Goal: Feedback & Contribution: Contribute content

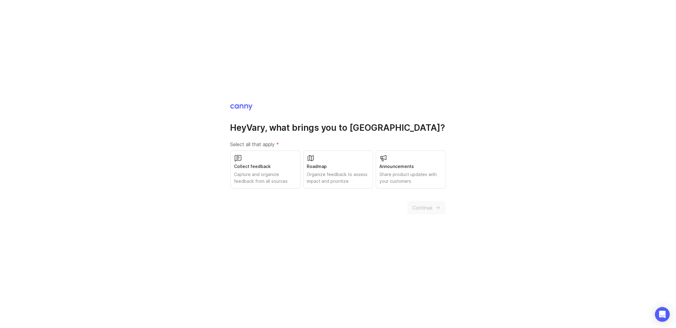
drag, startPoint x: 261, startPoint y: 172, endPoint x: 307, endPoint y: 176, distance: 46.4
click at [261, 172] on div "Capture and organize feedback from all sources" at bounding box center [265, 178] width 62 height 14
click at [333, 171] on div "Roadmap Organize feedback to assess impact and prioritize" at bounding box center [338, 170] width 70 height 38
click at [418, 164] on div "Announcements" at bounding box center [411, 166] width 62 height 7
click at [424, 209] on span "Continue" at bounding box center [423, 207] width 20 height 7
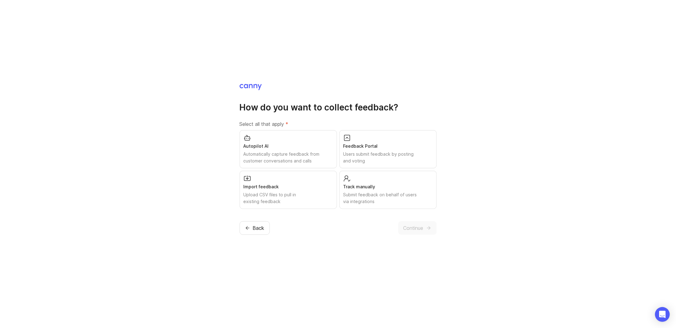
click at [386, 150] on div "Feedback Portal Users submit feedback by posting and voting" at bounding box center [387, 149] width 97 height 38
click at [316, 159] on div "Automatically capture feedback from customer conversations and calls" at bounding box center [288, 158] width 89 height 14
click at [386, 199] on div "Submit feedback on behalf of users via integrations" at bounding box center [387, 199] width 89 height 14
click at [410, 228] on span "Continue" at bounding box center [413, 227] width 20 height 7
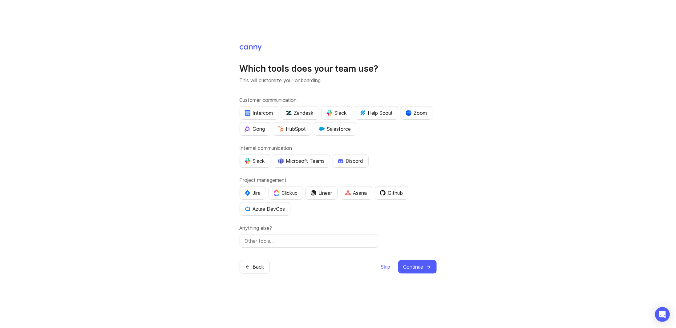
click at [386, 264] on span "Skip" at bounding box center [386, 266] width 10 height 7
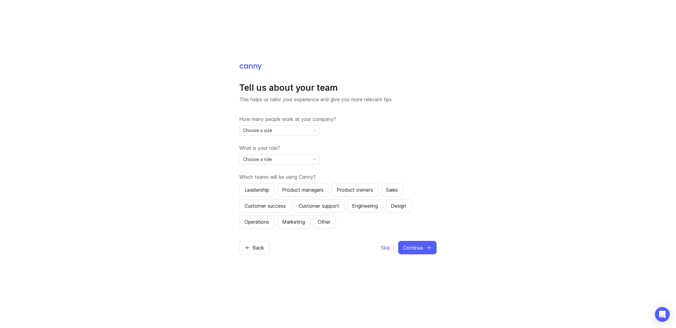
click at [263, 135] on div "Choose a size" at bounding box center [275, 131] width 70 height 10
click at [263, 145] on li "1" at bounding box center [279, 143] width 79 height 10
click at [264, 160] on span "Choose a role" at bounding box center [257, 159] width 29 height 7
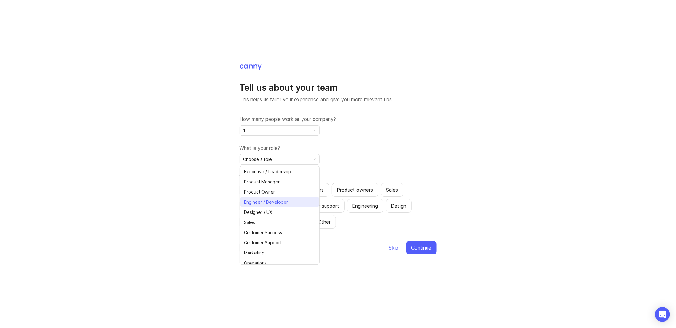
click at [287, 204] on span "Engineer / Developer" at bounding box center [267, 202] width 46 height 7
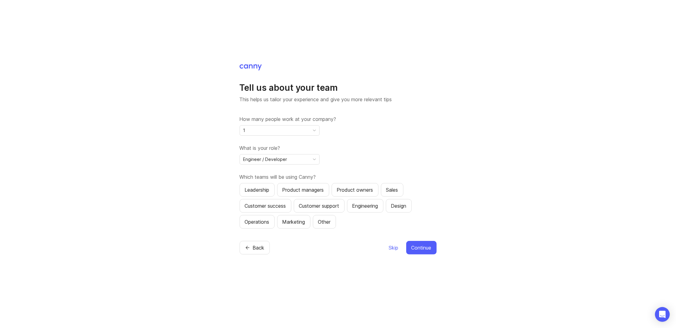
click at [361, 209] on div "Engineering" at bounding box center [365, 205] width 26 height 7
click at [428, 243] on button "Continue" at bounding box center [421, 248] width 30 height 14
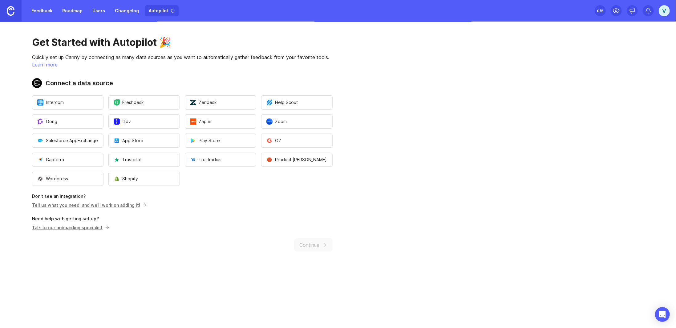
click at [420, 248] on main "Get Started with Autopilot 🎉 Quickly set up Canny by connecting as many data so…" at bounding box center [338, 175] width 676 height 307
click at [223, 142] on button "Play Store" at bounding box center [220, 141] width 71 height 14
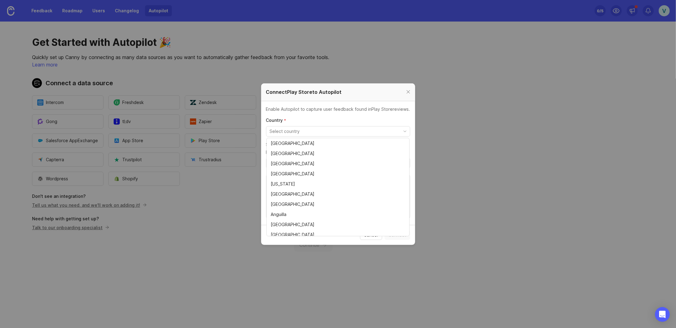
click at [331, 132] on input "toggle menu" at bounding box center [335, 131] width 130 height 7
click at [329, 120] on p "Country *" at bounding box center [338, 120] width 144 height 6
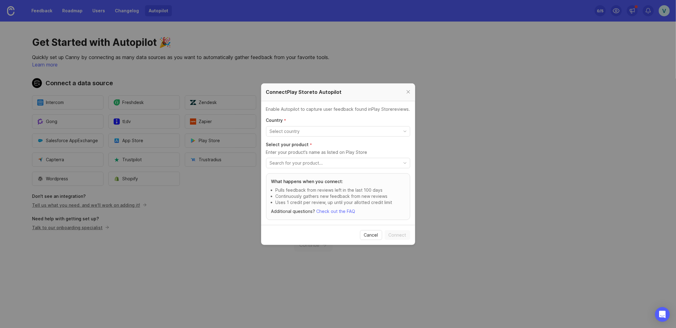
click at [328, 163] on input "toggle menu" at bounding box center [335, 163] width 130 height 7
click at [310, 131] on input "toggle menu" at bounding box center [335, 131] width 130 height 7
click at [305, 153] on span "[GEOGRAPHIC_DATA]" at bounding box center [294, 153] width 46 height 7
type input "[GEOGRAPHIC_DATA]"
click at [308, 161] on input "toggle menu" at bounding box center [335, 163] width 130 height 7
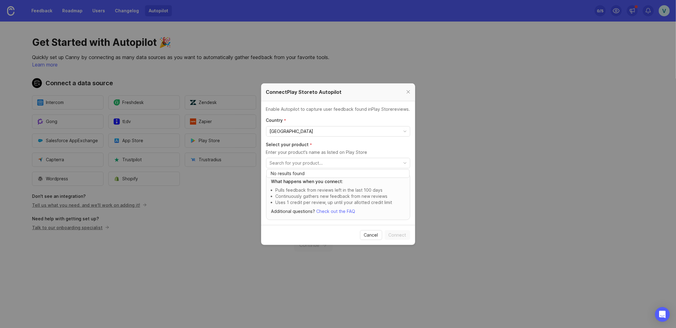
drag, startPoint x: 357, startPoint y: 146, endPoint x: 366, endPoint y: 154, distance: 12.2
click at [357, 146] on p "Select your product *" at bounding box center [338, 145] width 144 height 6
click at [373, 160] on input "toggle menu" at bounding box center [335, 163] width 130 height 7
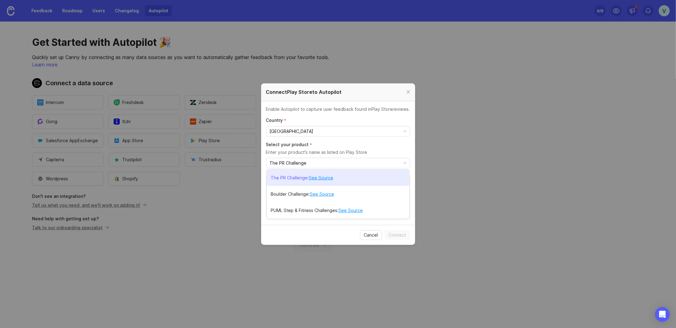
click at [317, 178] on link "See Source" at bounding box center [321, 178] width 24 height 7
type input "The PR Challenge"
click at [287, 177] on p "The PR Challenge" at bounding box center [289, 178] width 37 height 6
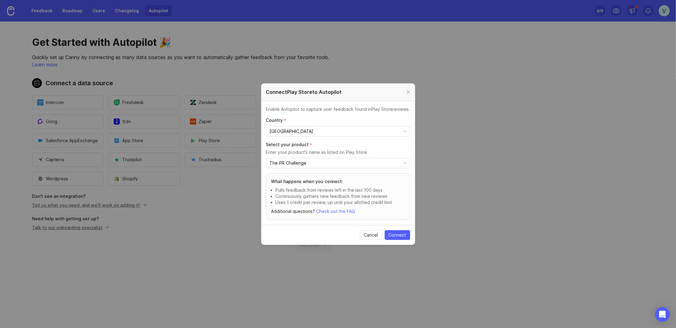
click at [402, 236] on span "Connect" at bounding box center [398, 235] width 18 height 6
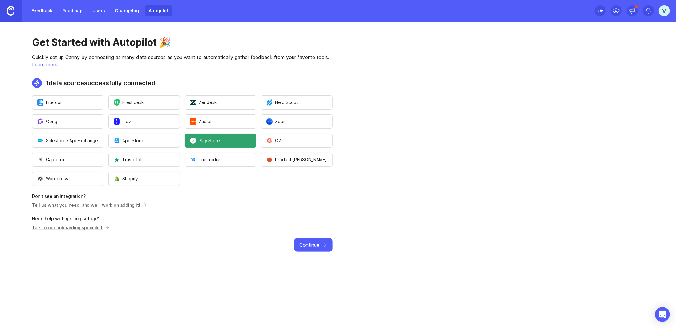
click at [144, 139] on button "App Store" at bounding box center [143, 141] width 71 height 14
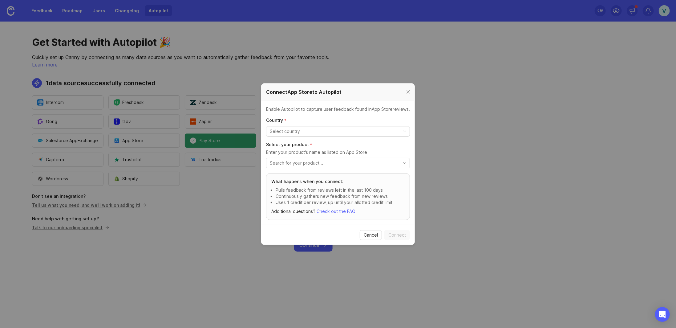
click at [291, 132] on input "toggle menu" at bounding box center [334, 131] width 129 height 7
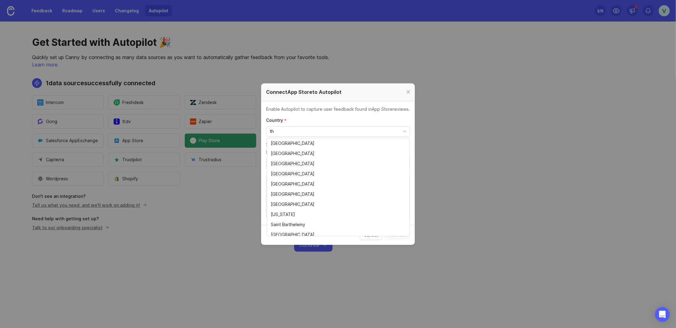
type input "t"
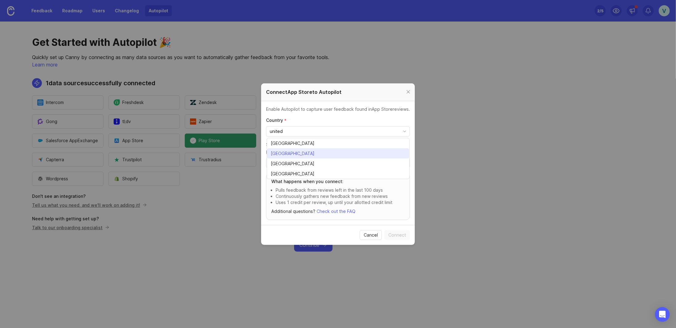
click at [300, 152] on span "[GEOGRAPHIC_DATA]" at bounding box center [293, 153] width 44 height 7
type input "[GEOGRAPHIC_DATA]"
drag, startPoint x: 297, startPoint y: 162, endPoint x: 302, endPoint y: 166, distance: 6.5
click at [297, 162] on input "toggle menu" at bounding box center [334, 163] width 129 height 7
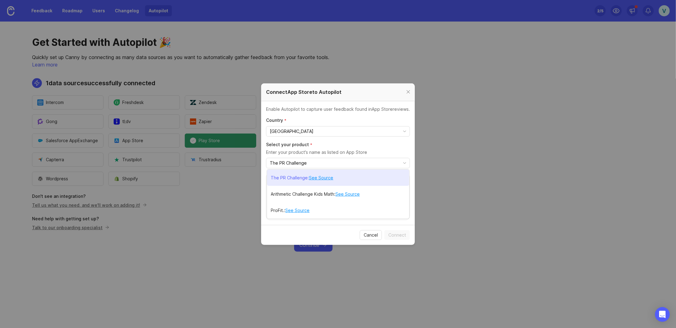
click at [319, 178] on link "See Source" at bounding box center [321, 178] width 24 height 7
type input "The PR Challenge"
click at [292, 176] on p "The PR Challenge" at bounding box center [289, 178] width 37 height 6
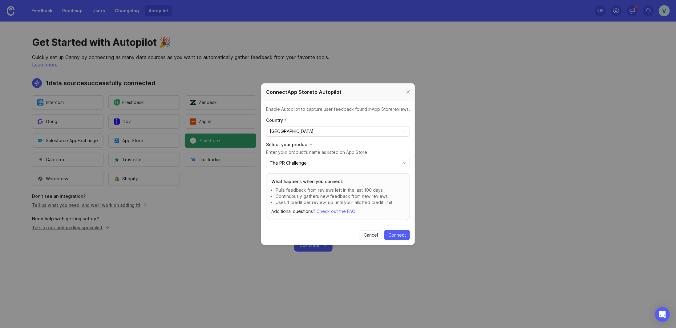
click at [391, 235] on span "Connect" at bounding box center [397, 235] width 18 height 6
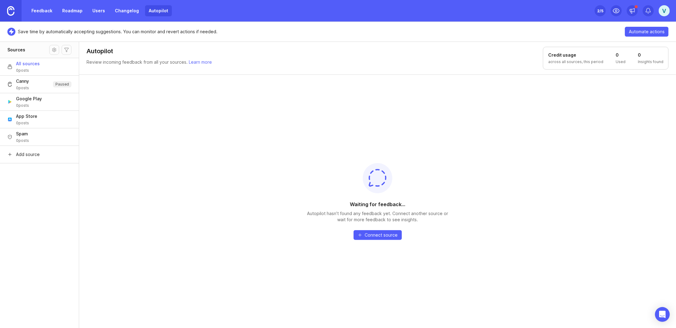
click at [41, 10] on link "Feedback" at bounding box center [42, 10] width 28 height 11
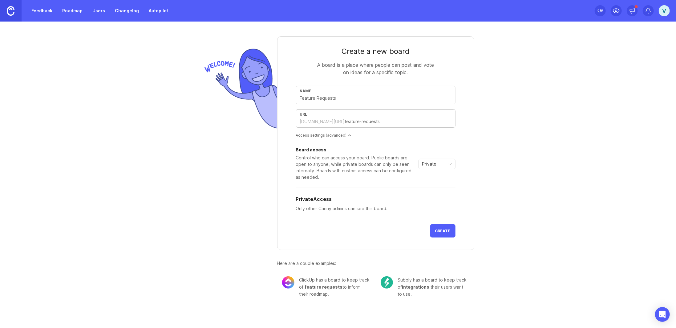
drag, startPoint x: 380, startPoint y: 123, endPoint x: 300, endPoint y: 119, distance: 80.2
click at [300, 119] on div "[DOMAIN_NAME][URL]" at bounding box center [375, 121] width 151 height 7
click at [433, 165] on span "Private" at bounding box center [429, 164] width 14 height 7
click at [432, 184] on span "Public" at bounding box center [429, 185] width 12 height 7
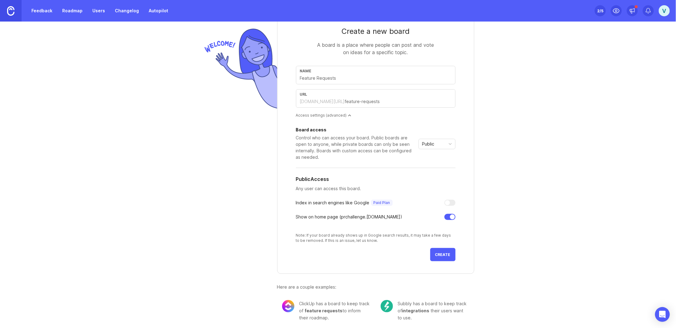
scroll to position [22, 0]
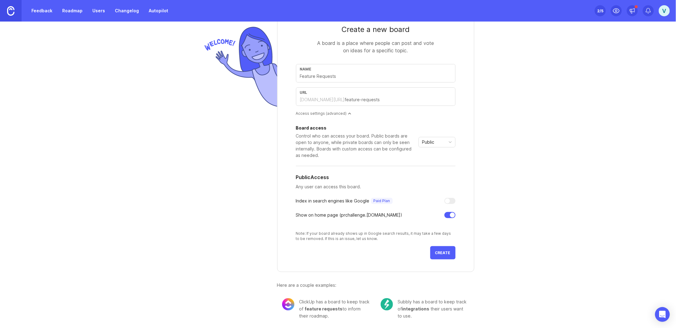
click at [437, 252] on span "Create" at bounding box center [442, 253] width 15 height 5
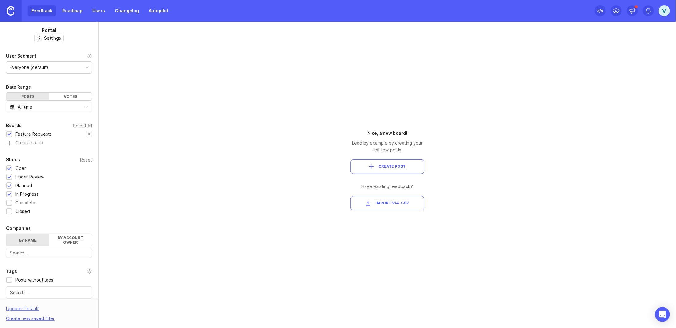
click at [405, 167] on span "Create Post" at bounding box center [387, 166] width 63 height 5
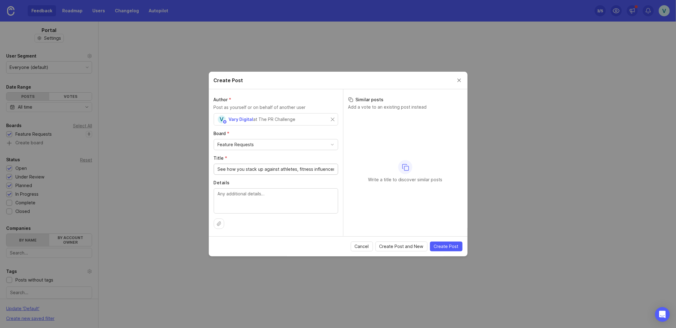
scroll to position [0, 78]
type input "See how you stack up against athletes, fitness influencers, and even celebs on …"
click at [238, 200] on textarea "Details" at bounding box center [276, 201] width 116 height 20
paste textarea "See how you stack up against athletes, fitness influencers, and even celebs on …"
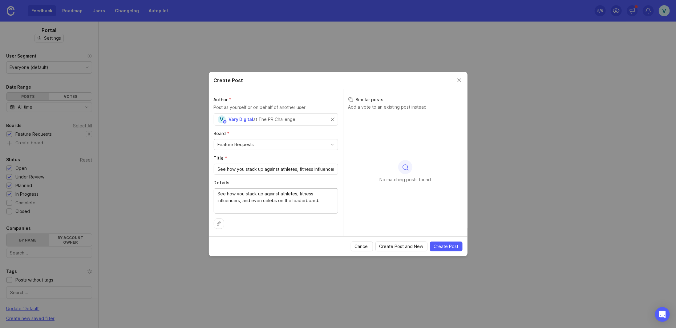
type textarea "See how you stack up against athletes, fitness influencers, and even celebs on …"
click at [254, 170] on input "See how you stack up against athletes, fitness influencers, and even celebs on …" at bounding box center [276, 169] width 116 height 7
paste input "Celebrity & Influencer Benchmarks"
type input "Celebrity & Influencer Benchmarks"
click at [290, 180] on label "Details" at bounding box center [276, 183] width 124 height 6
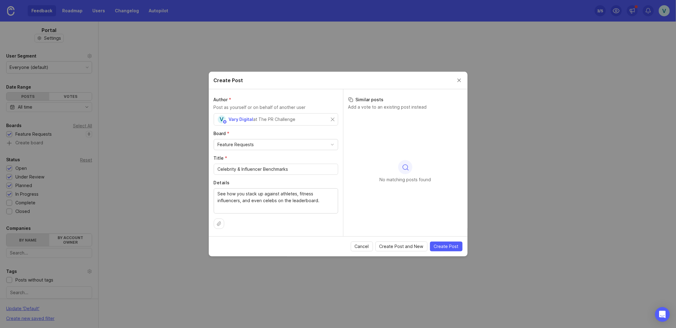
click at [290, 191] on textarea "See how you stack up against athletes, fitness influencers, and even celebs on …" at bounding box center [276, 201] width 116 height 20
click at [446, 245] on span "Create Post" at bounding box center [446, 247] width 25 height 6
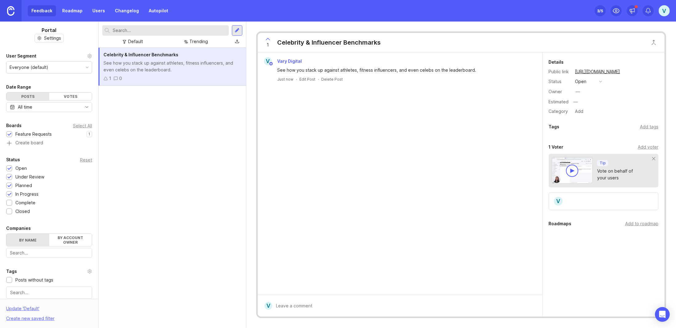
click at [237, 33] on div at bounding box center [237, 31] width 5 height 6
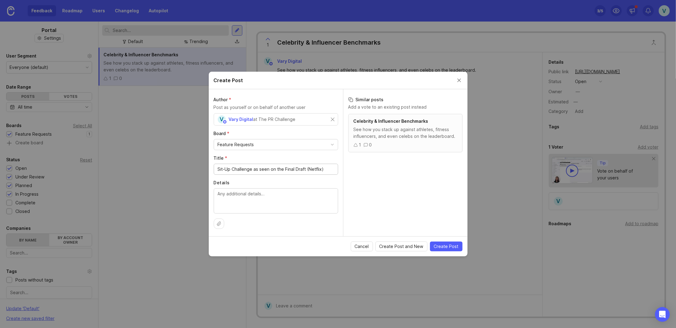
type input "Sit-Up Challenge as seen on the Final Draft (Netflix)"
click at [259, 204] on textarea "Details" at bounding box center [276, 201] width 116 height 20
click at [236, 206] on textarea "Details" at bounding box center [276, 201] width 116 height 20
paste textarea "Time-based sit-up challenge to test your endurance and core strength."
type textarea "Time-based sit-up challenge to test your endurance and core strength."
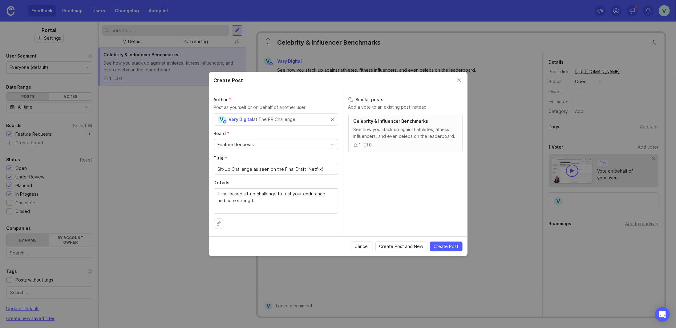
click at [450, 245] on span "Create Post" at bounding box center [446, 247] width 25 height 6
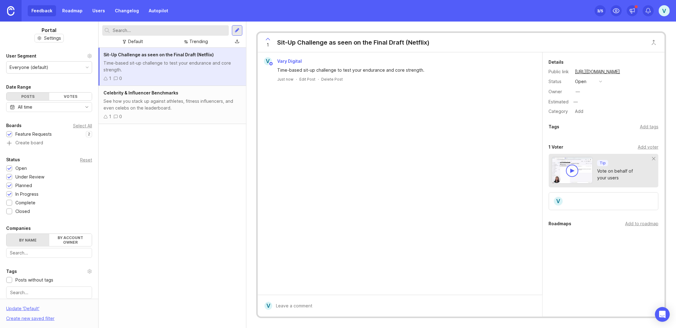
click at [238, 30] on div at bounding box center [237, 31] width 5 height 6
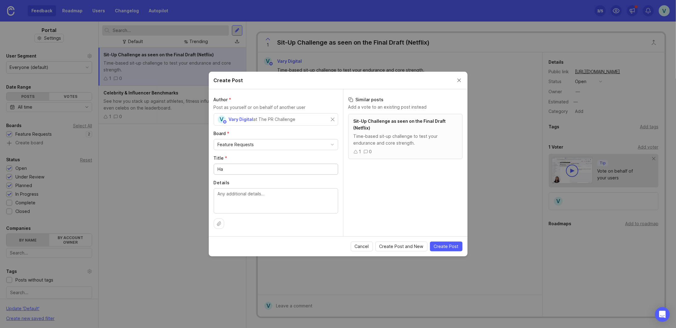
type input "H"
type input "Dead Hang Challenge as seen on Physical 100 (Netflix)"
click at [268, 204] on textarea "Details" at bounding box center [276, 201] width 116 height 20
paste textarea "See how long you can hold onto a bar. Pure grip + mental toughness."
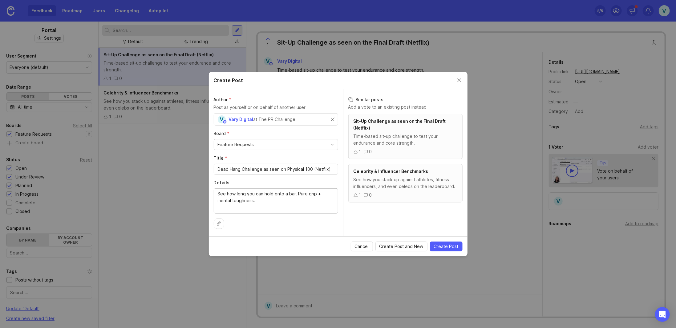
type textarea "See how long you can hold onto a bar. Pure grip + mental toughness."
click at [448, 246] on span "Create Post" at bounding box center [446, 247] width 25 height 6
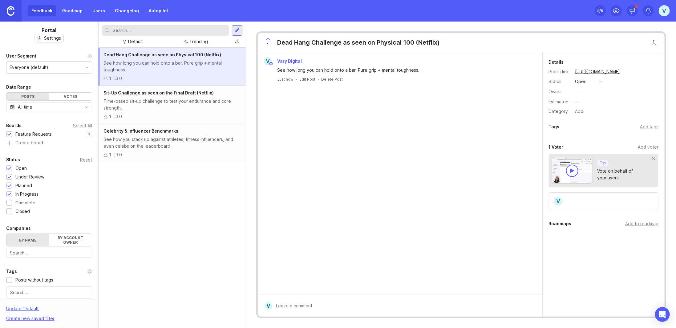
click at [238, 30] on div at bounding box center [237, 31] width 5 height 6
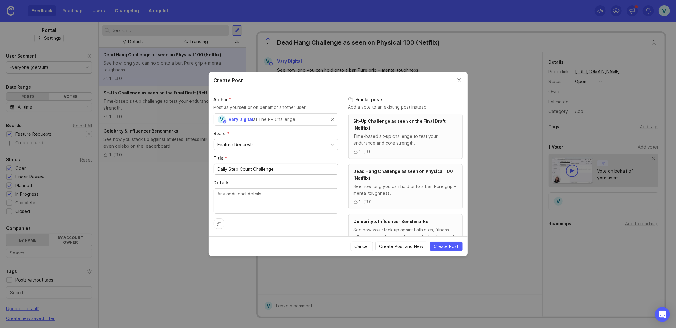
type input "Daily Step Count Challenge"
click at [249, 206] on textarea "Details" at bounding box center [276, 201] width 116 height 20
drag, startPoint x: 250, startPoint y: 201, endPoint x: 254, endPoint y: 204, distance: 4.7
click at [250, 201] on textarea "Details" at bounding box center [276, 201] width 116 height 20
type textarea "Sync with phone/fitness tracker to turn walking into a competition."
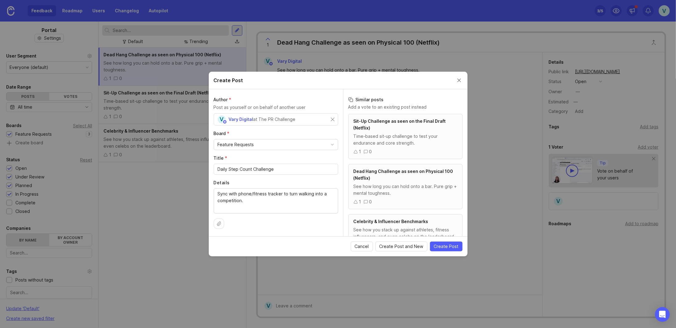
click at [446, 247] on span "Create Post" at bounding box center [446, 247] width 25 height 6
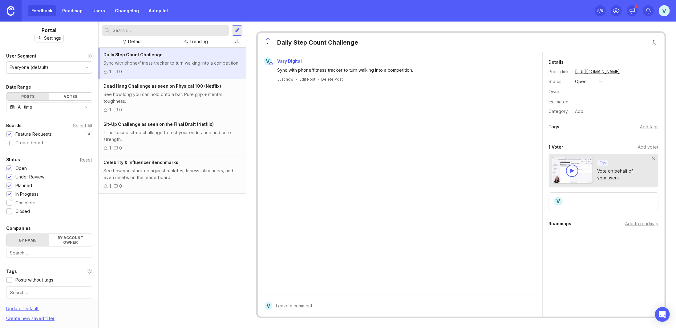
click at [240, 28] on div at bounding box center [237, 30] width 10 height 10
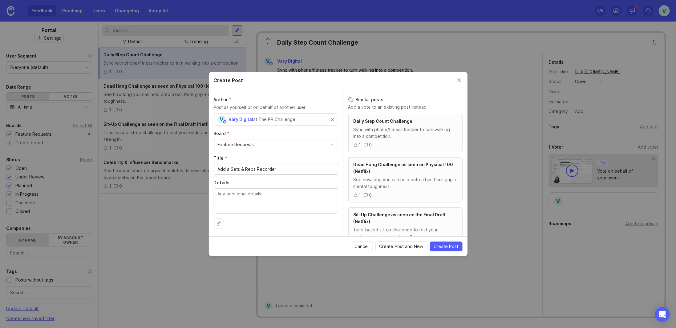
drag, startPoint x: 230, startPoint y: 169, endPoint x: 195, endPoint y: 169, distance: 34.5
click at [192, 169] on div "Create Post Author * Post as yourself or on behalf of another user V Vary Digit…" at bounding box center [338, 164] width 676 height 328
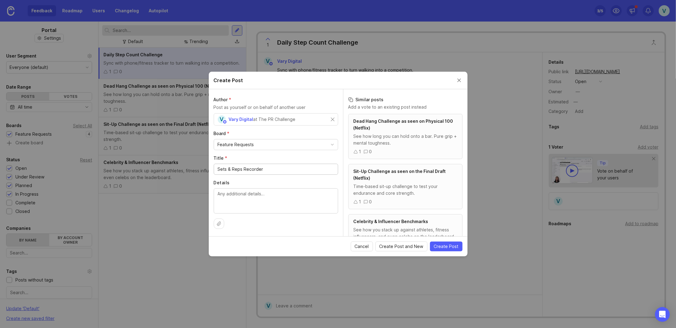
type input "Sets & Reps Recorder"
click at [249, 193] on textarea "Details" at bounding box center [276, 201] width 116 height 20
paste textarea "Instead of only logging a single number, record full workout details — number o…"
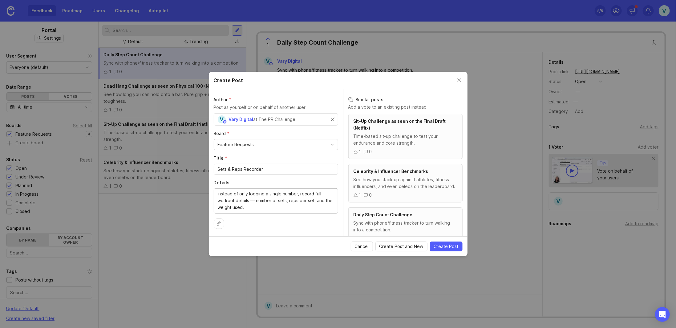
drag, startPoint x: 254, startPoint y: 201, endPoint x: 249, endPoint y: 201, distance: 4.9
click at [249, 201] on textarea "Instead of only logging a single number, record full workout details — number o…" at bounding box center [276, 201] width 116 height 20
type textarea "Instead of only logging a single number, record full workout details, number of…"
click at [440, 246] on span "Create Post" at bounding box center [446, 247] width 25 height 6
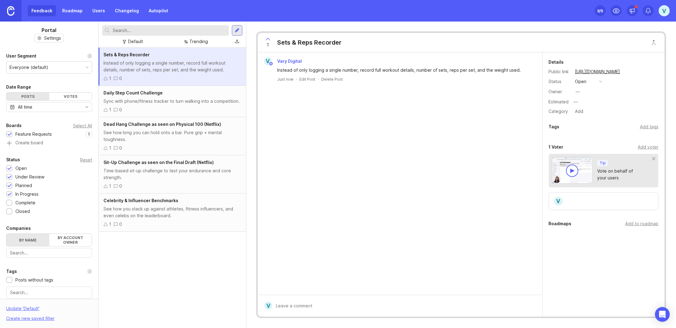
click at [234, 32] on div at bounding box center [237, 30] width 10 height 10
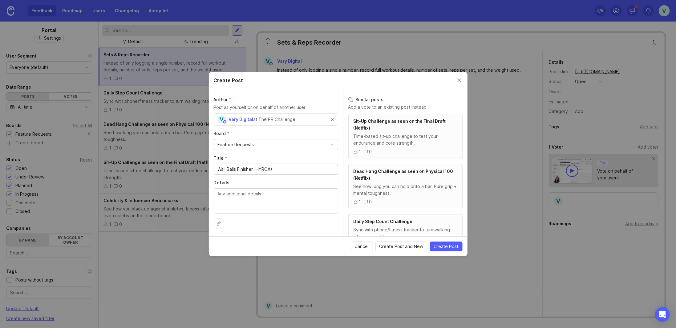
type input "Wall Balls Finisher (HYROX)"
click at [233, 201] on textarea "Details" at bounding box center [276, 201] width 116 height 20
click at [230, 195] on textarea "Details" at bounding box center [276, 201] width 116 height 20
paste textarea "100 Wall Balls for time (classic HYROX finisher)."
type textarea "100 Wall Balls for time (classic HYROX finisher)."
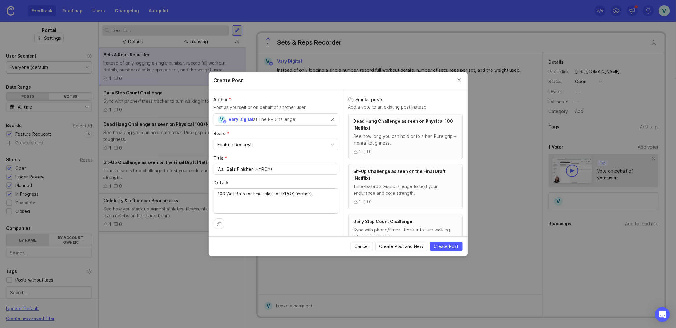
click at [444, 247] on span "Create Post" at bounding box center [446, 247] width 25 height 6
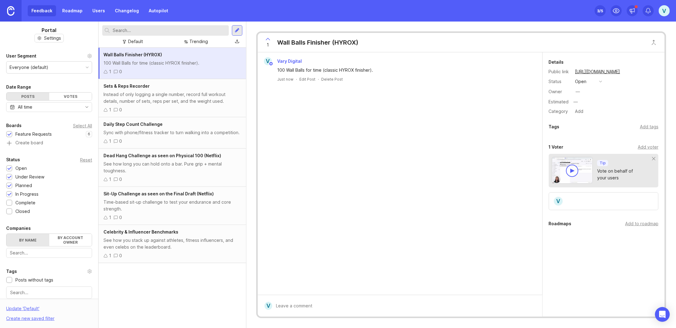
click at [236, 34] on div at bounding box center [237, 30] width 10 height 10
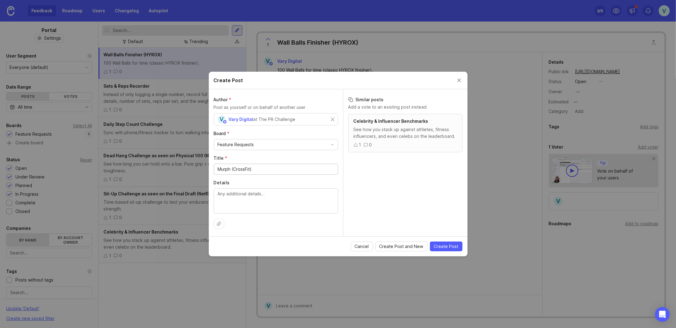
type input "Murph (CrossFit)"
click at [243, 201] on textarea "Details" at bounding box center [276, 201] width 116 height 20
paste textarea "Run 1 mile 100 Pull-ups 200 Push-ups 300 Air Squats Run 1 mile"
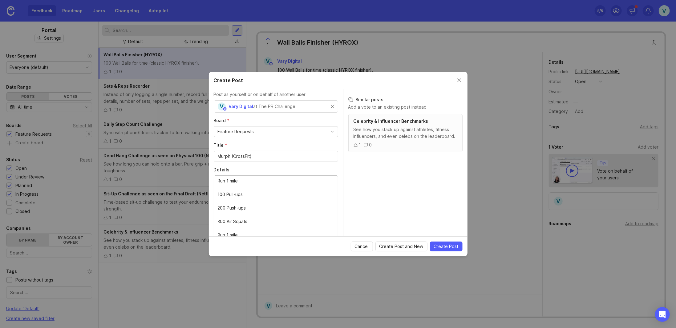
click at [228, 189] on textarea "Run 1 mile 100 Pull-ups 200 Push-ups 300 Air Squats Run 1 mile" at bounding box center [276, 208] width 116 height 61
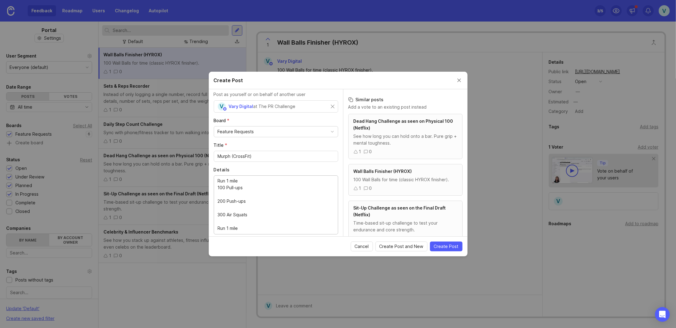
click at [228, 189] on textarea "Run 1 mile 100 Pull-ups 200 Push-ups 300 Air Squats Run 1 mile" at bounding box center [276, 205] width 116 height 54
click at [227, 195] on textarea "Run 1 mile 100 Pull-ups 200 Push-ups 300 Air Squats Run 1 mile" at bounding box center [276, 205] width 116 height 54
click at [228, 197] on textarea "Run 1 mile 100 Pull-ups 200 Push-ups 300 Air Squats Run 1 mile" at bounding box center [276, 201] width 116 height 47
click at [240, 206] on textarea "Run 1 mile 100 Pull-ups 200 Push-ups 300 Air Squats Run 1 mile" at bounding box center [276, 198] width 116 height 41
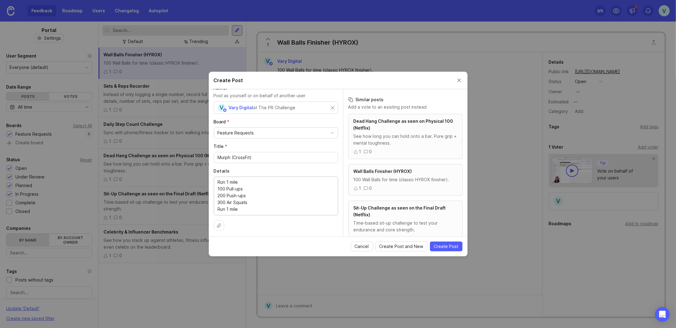
type textarea "Run 1 mile 100 Pull-ups 200 Push-ups 300 Air Squats Run 1 mile"
click at [448, 245] on span "Create Post" at bounding box center [446, 247] width 25 height 6
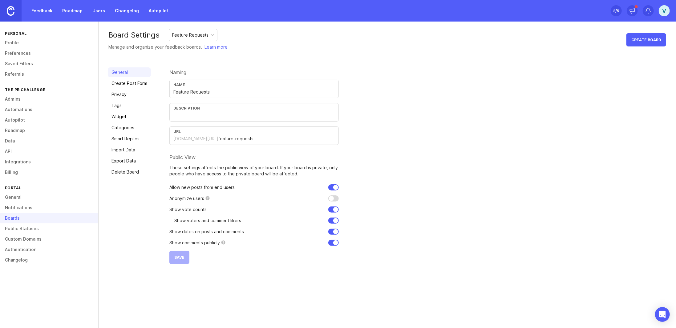
click at [118, 117] on link "Widget" at bounding box center [129, 117] width 43 height 10
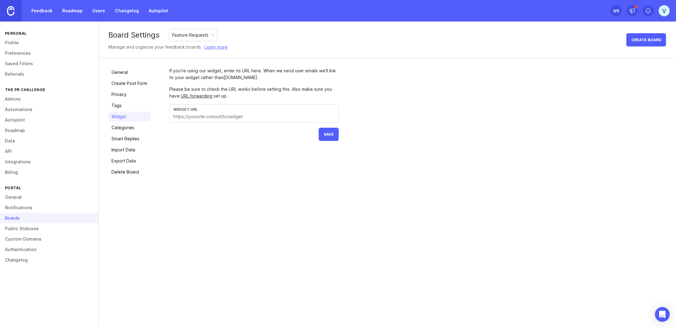
drag, startPoint x: 214, startPoint y: 204, endPoint x: 205, endPoint y: 198, distance: 10.8
click at [212, 204] on div "Board Settings Feature Requests Manage and organize your feedback boards. Learn…" at bounding box center [387, 175] width 577 height 307
click at [121, 72] on link "General" at bounding box center [129, 72] width 43 height 10
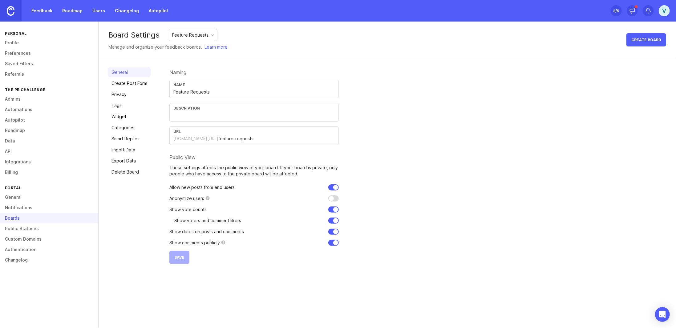
click at [15, 198] on link "General" at bounding box center [49, 197] width 98 height 10
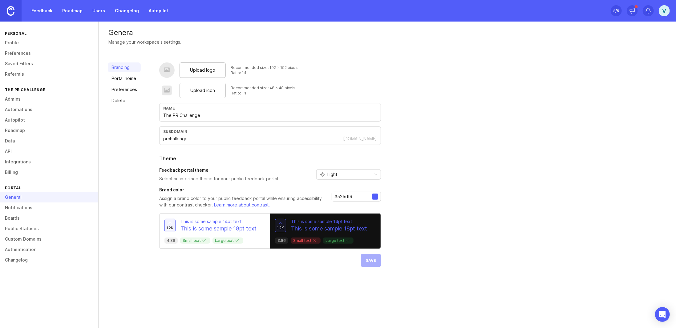
click at [41, 10] on link "Feedback" at bounding box center [42, 10] width 28 height 11
click at [20, 162] on link "Integrations" at bounding box center [49, 162] width 98 height 10
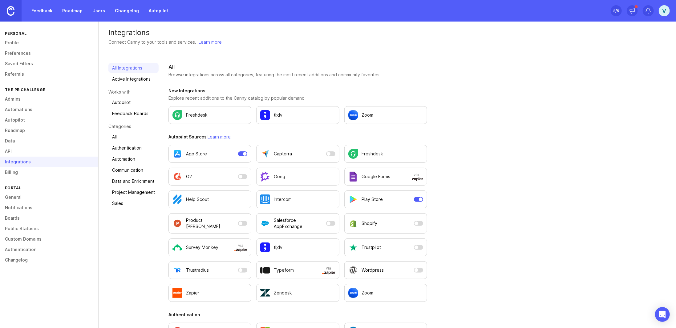
click at [15, 151] on link "API" at bounding box center [49, 151] width 98 height 10
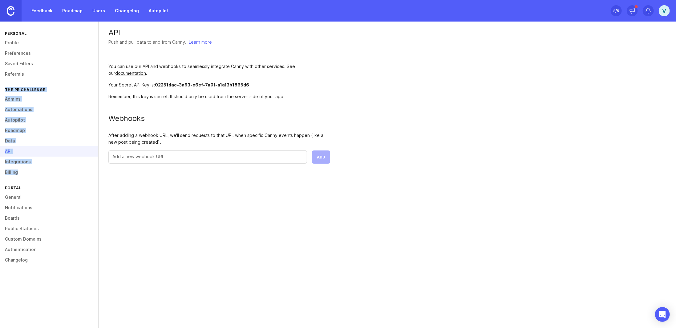
drag, startPoint x: 31, startPoint y: 177, endPoint x: -1, endPoint y: 90, distance: 92.3
click at [0, 90] on html "Feedback Roadmap Users Changelog Autopilot Set up Canny 3 /5 V Personal Profile…" at bounding box center [338, 164] width 676 height 328
click at [56, 286] on div "Personal Profile Preferences Saved Filters Referrals The PR Challenge Admins Au…" at bounding box center [49, 175] width 99 height 307
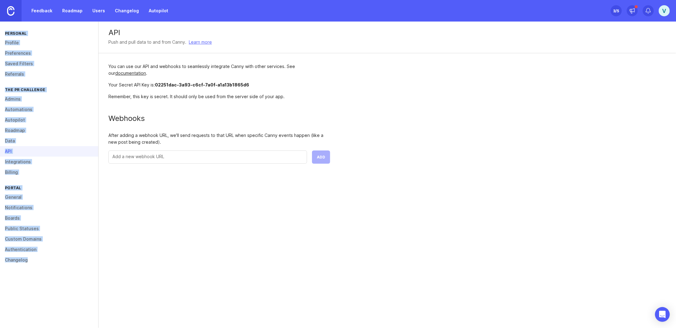
drag, startPoint x: 44, startPoint y: 307, endPoint x: 3, endPoint y: 34, distance: 276.7
click at [3, 34] on div "Personal Profile Preferences Saved Filters Referrals The PR Challenge Admins Au…" at bounding box center [49, 175] width 99 height 307
copy div "Personal Profile Preferences Saved Filters Referrals The PR Challenge Admins Au…"
click at [19, 280] on div "Personal Profile Preferences Saved Filters Referrals The PR Challenge Admins Au…" at bounding box center [49, 175] width 99 height 307
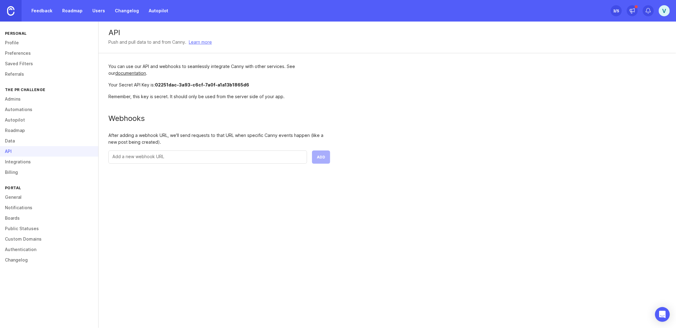
click at [10, 217] on link "Boards" at bounding box center [49, 218] width 98 height 10
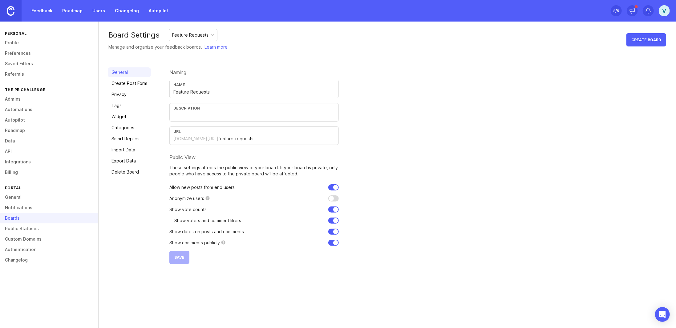
click at [194, 35] on div "Feature Requests" at bounding box center [190, 35] width 36 height 7
click at [243, 33] on div "Board Settings Feature Requests Manage and organize your feedback boards. Learn…" at bounding box center [387, 40] width 577 height 37
drag, startPoint x: 146, startPoint y: 217, endPoint x: 107, endPoint y: 77, distance: 144.9
click at [106, 72] on div "General Create Post Form Privacy Tags Widget Categories Smart Replies Import Da…" at bounding box center [387, 165] width 577 height 215
copy div "General Create Post Form Privacy Tags Widget Categories Smart Replies Import Da…"
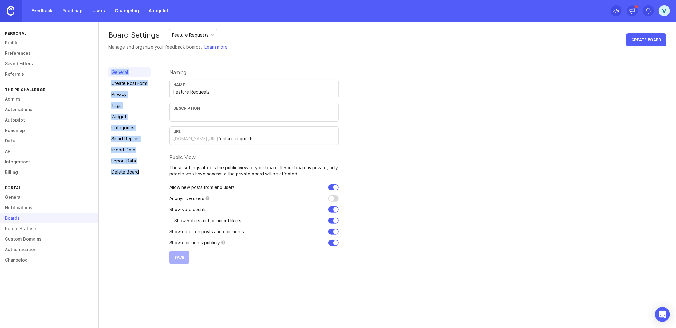
click at [118, 118] on link "Widget" at bounding box center [129, 117] width 43 height 10
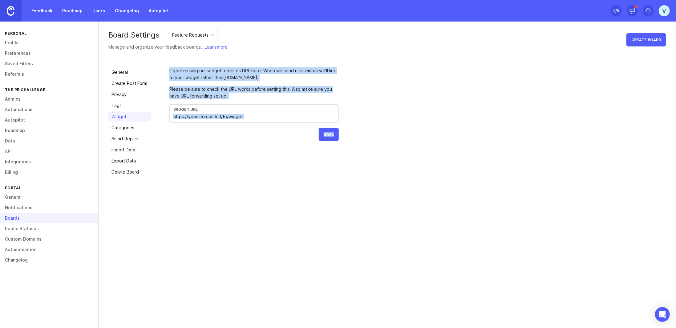
drag, startPoint x: 167, startPoint y: 70, endPoint x: 352, endPoint y: 152, distance: 202.3
click at [352, 152] on div "General Create Post Form Privacy Tags Widget Categories Smart Replies Import Da…" at bounding box center [387, 122] width 577 height 128
copy form "If you're using our widget, enter its URL here. When we send user emails we'll …"
click at [147, 85] on link "Create Post Form" at bounding box center [129, 84] width 43 height 10
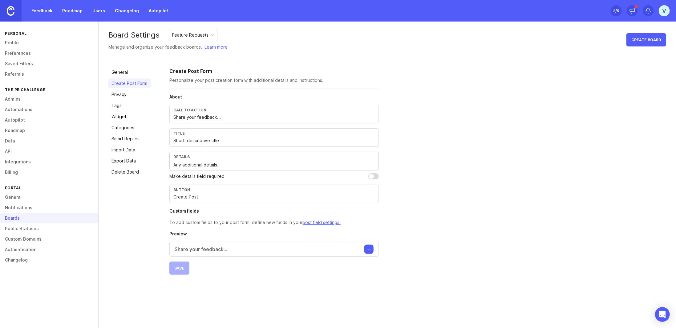
click at [124, 67] on link "General" at bounding box center [129, 72] width 43 height 10
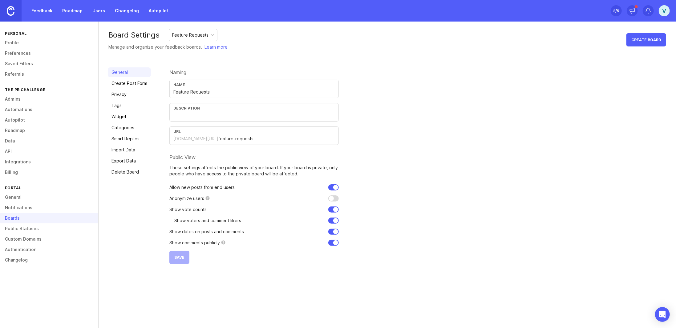
click at [121, 117] on link "Widget" at bounding box center [129, 117] width 43 height 10
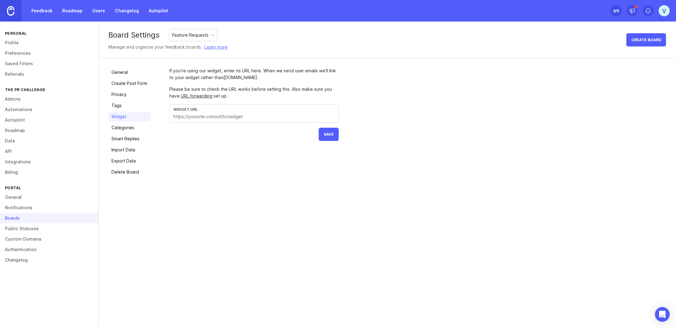
click at [116, 72] on link "General" at bounding box center [129, 72] width 43 height 10
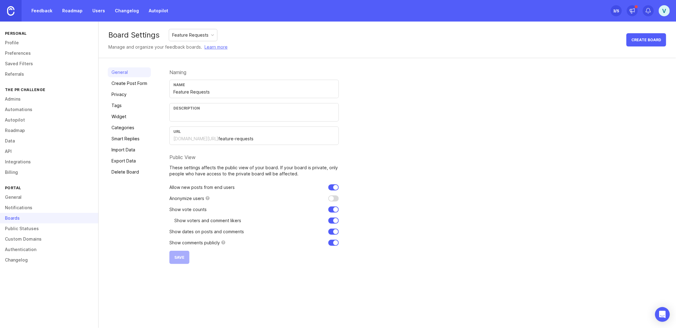
drag, startPoint x: 122, startPoint y: 87, endPoint x: 118, endPoint y: 95, distance: 8.7
click at [122, 87] on link "Create Post Form" at bounding box center [129, 84] width 43 height 10
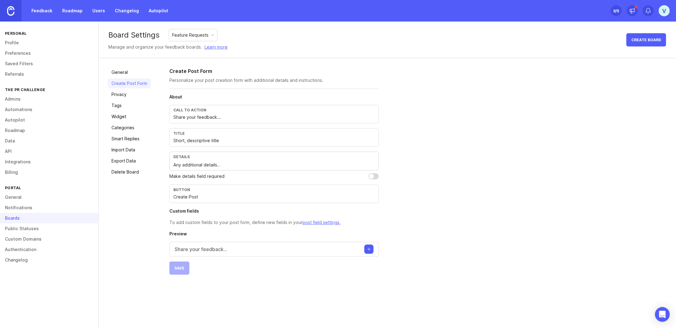
click at [118, 95] on link "Privacy" at bounding box center [129, 95] width 43 height 10
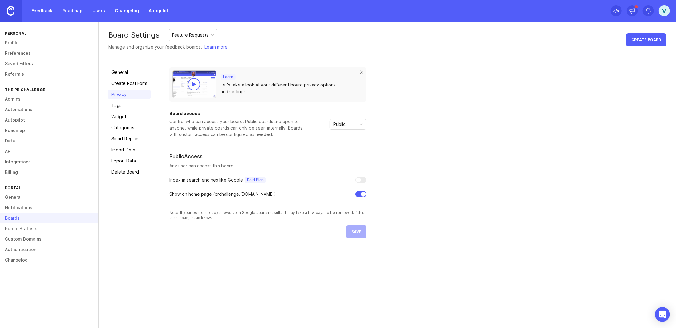
click at [119, 105] on link "Tags" at bounding box center [129, 106] width 43 height 10
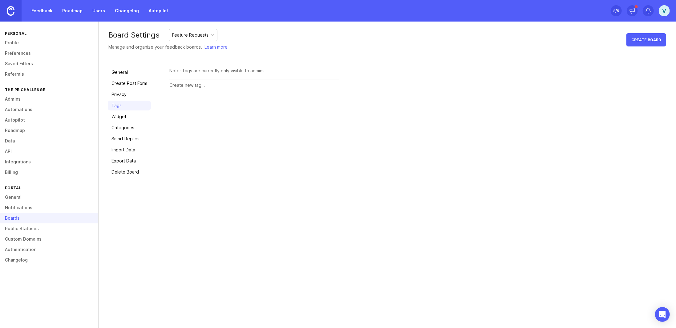
click at [120, 112] on link "Widget" at bounding box center [129, 117] width 43 height 10
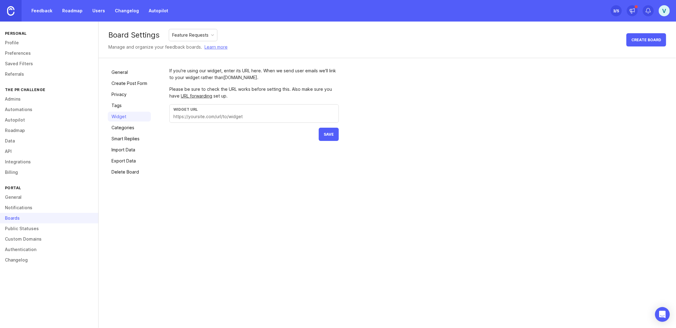
click at [123, 124] on link "Categories" at bounding box center [129, 128] width 43 height 10
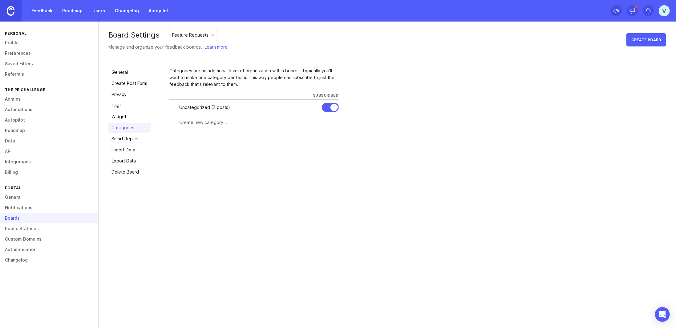
click at [127, 137] on link "Smart Replies" at bounding box center [129, 139] width 43 height 10
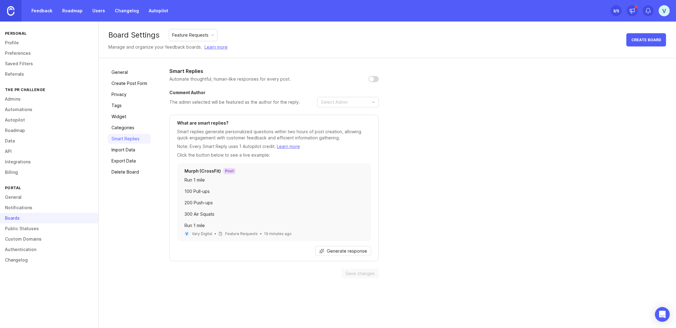
click at [18, 197] on link "General" at bounding box center [49, 197] width 98 height 10
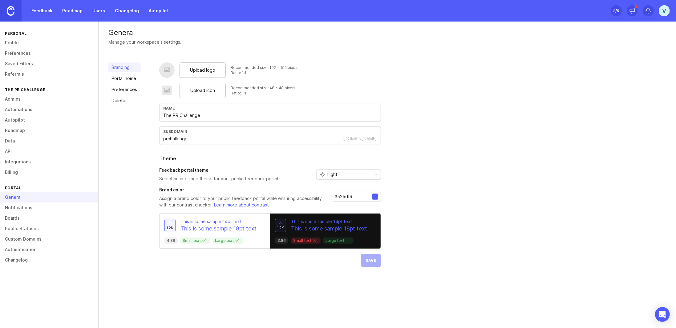
click at [125, 78] on link "Portal home" at bounding box center [124, 79] width 33 height 10
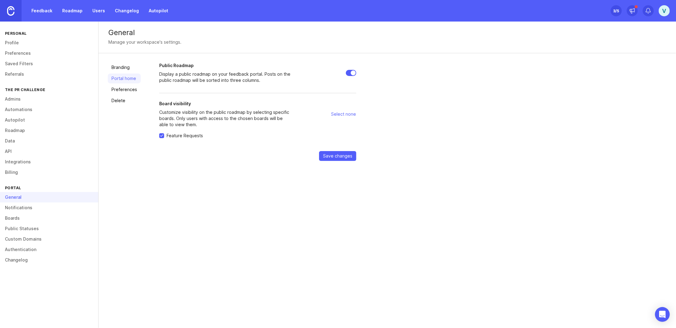
click at [123, 68] on link "Branding" at bounding box center [124, 68] width 33 height 10
